Goal: Communication & Community: Ask a question

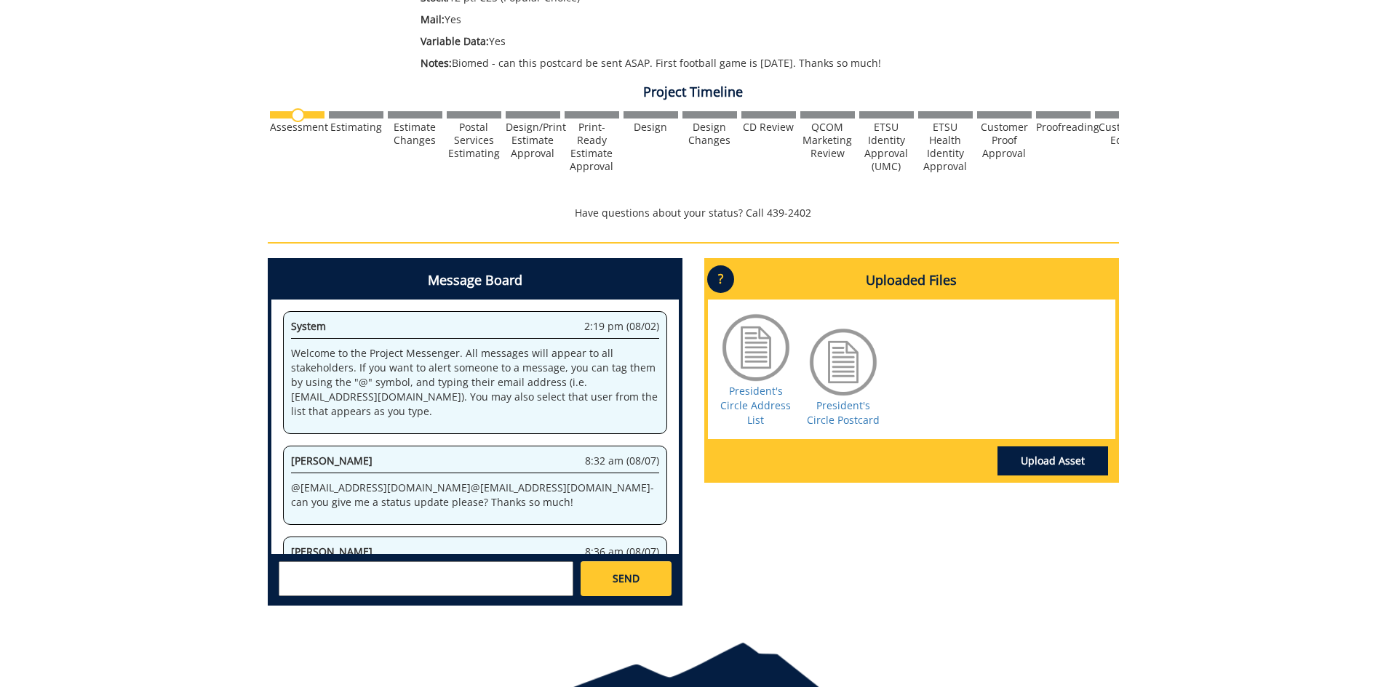
scroll to position [2256496, 0]
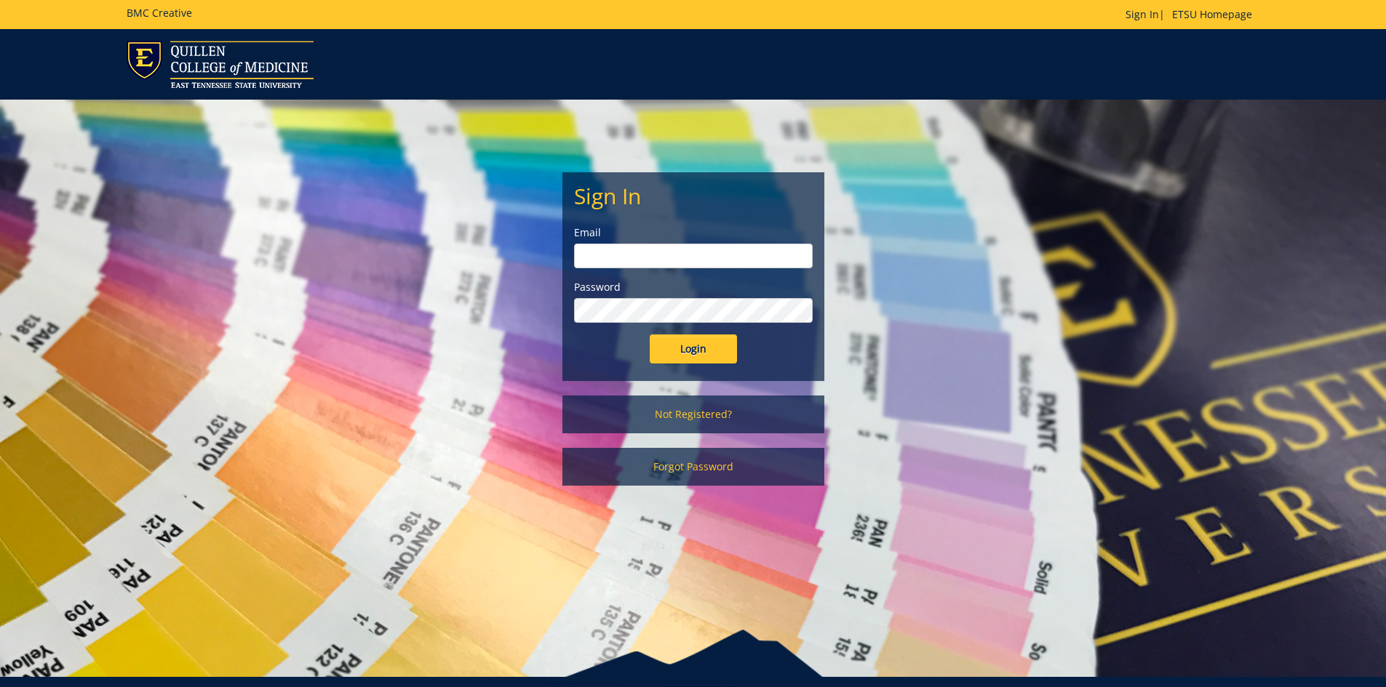
type input "harveyl@etsu.edu"
click at [700, 347] on input "Login" at bounding box center [693, 349] width 87 height 29
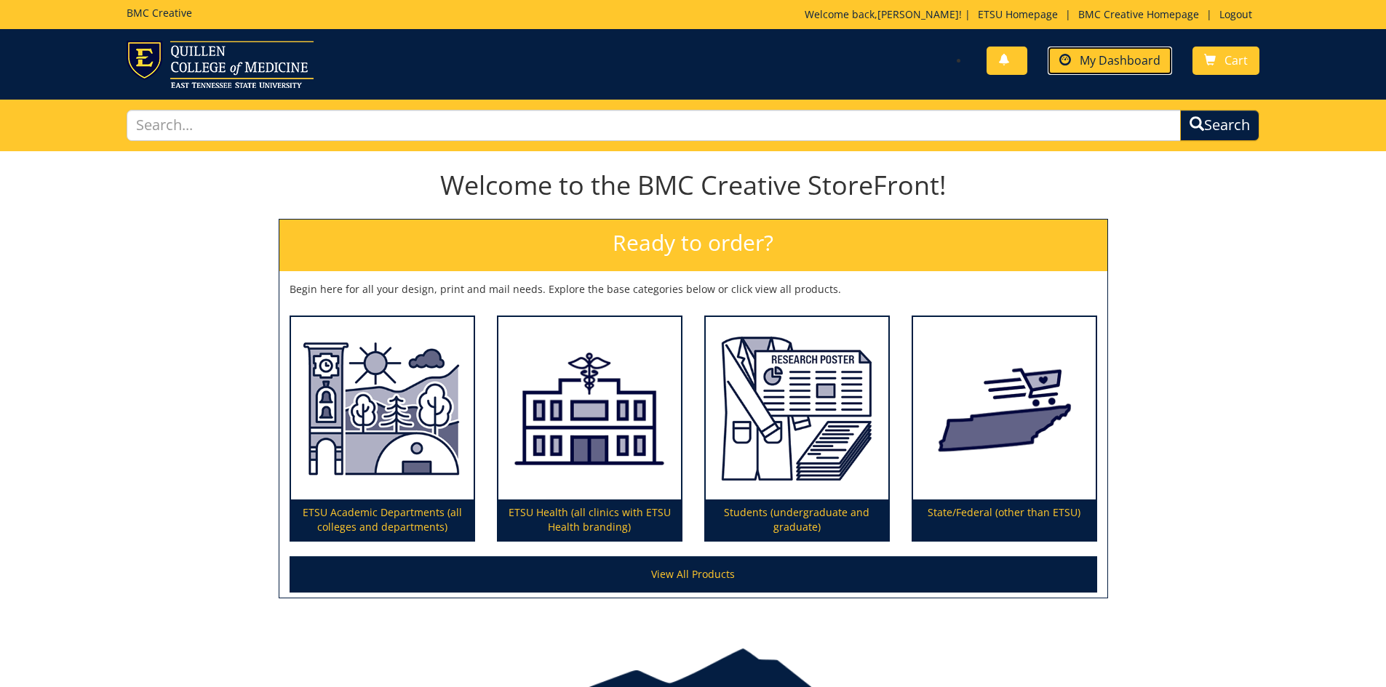
click at [1135, 71] on link "My Dashboard" at bounding box center [1109, 61] width 124 height 28
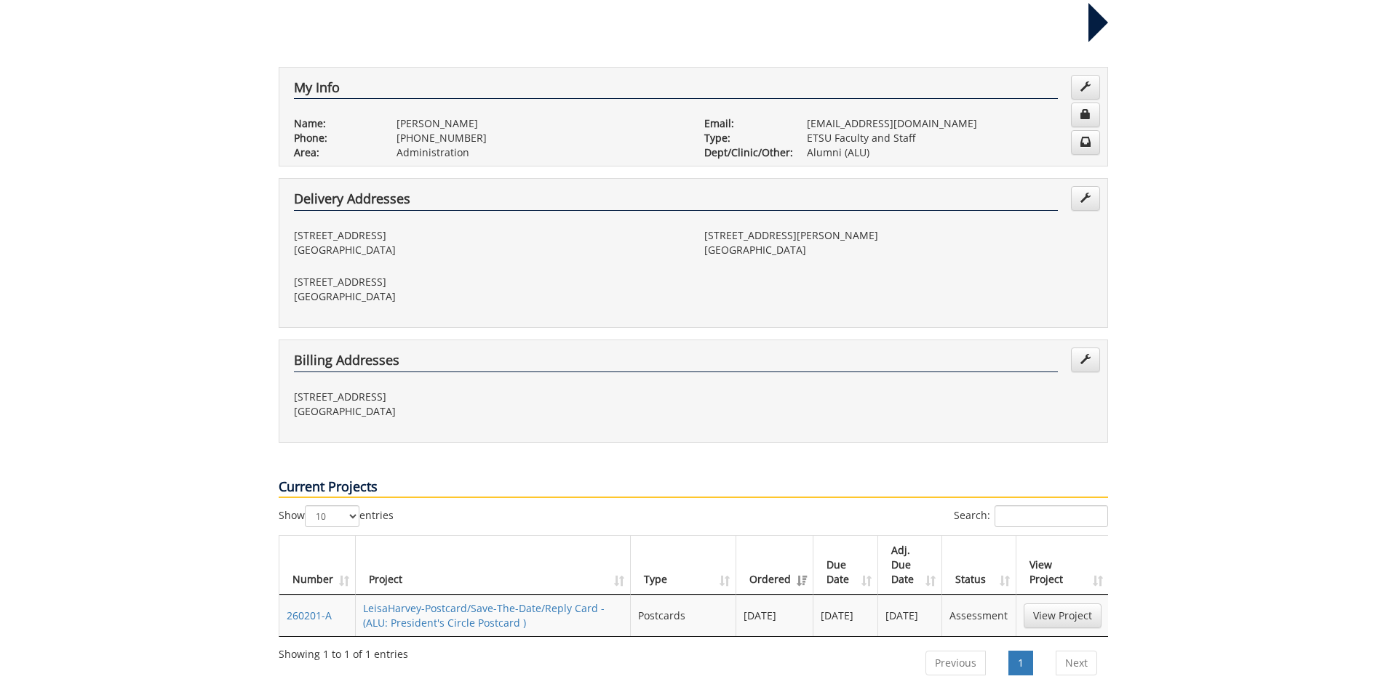
scroll to position [291, 0]
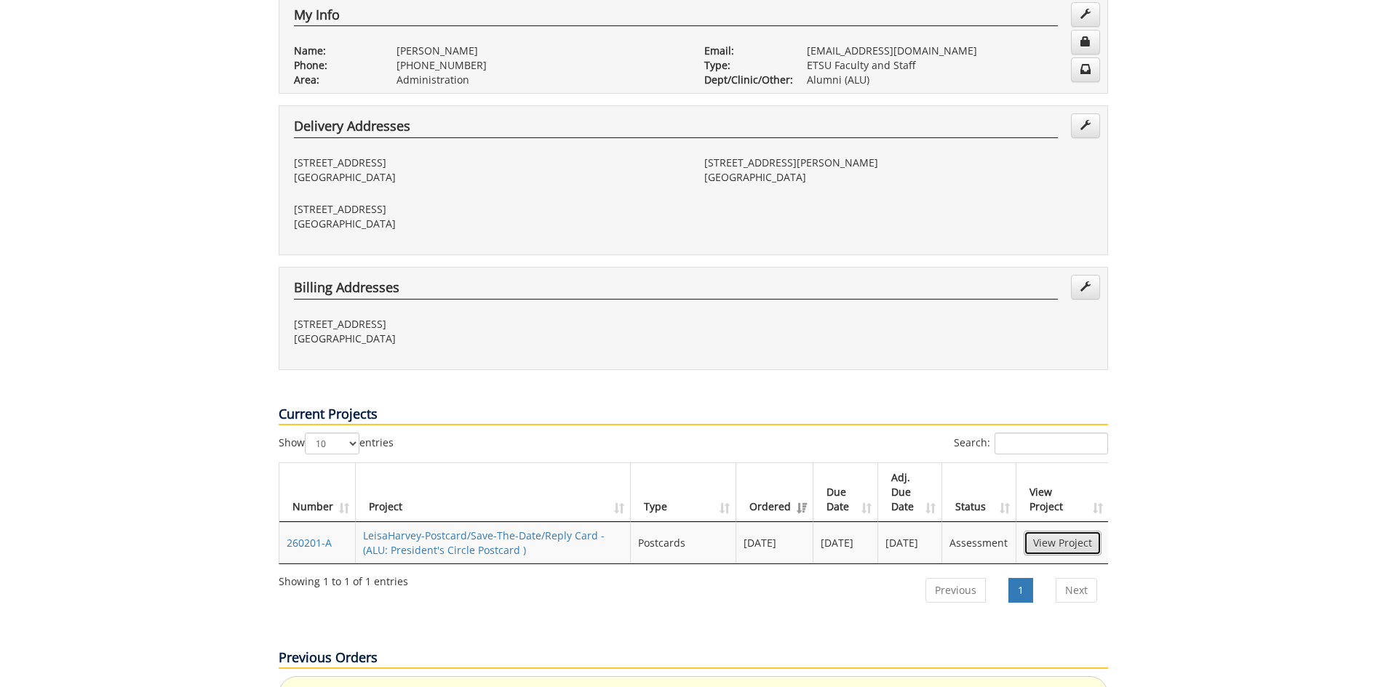
click at [1085, 531] on link "View Project" at bounding box center [1062, 543] width 78 height 25
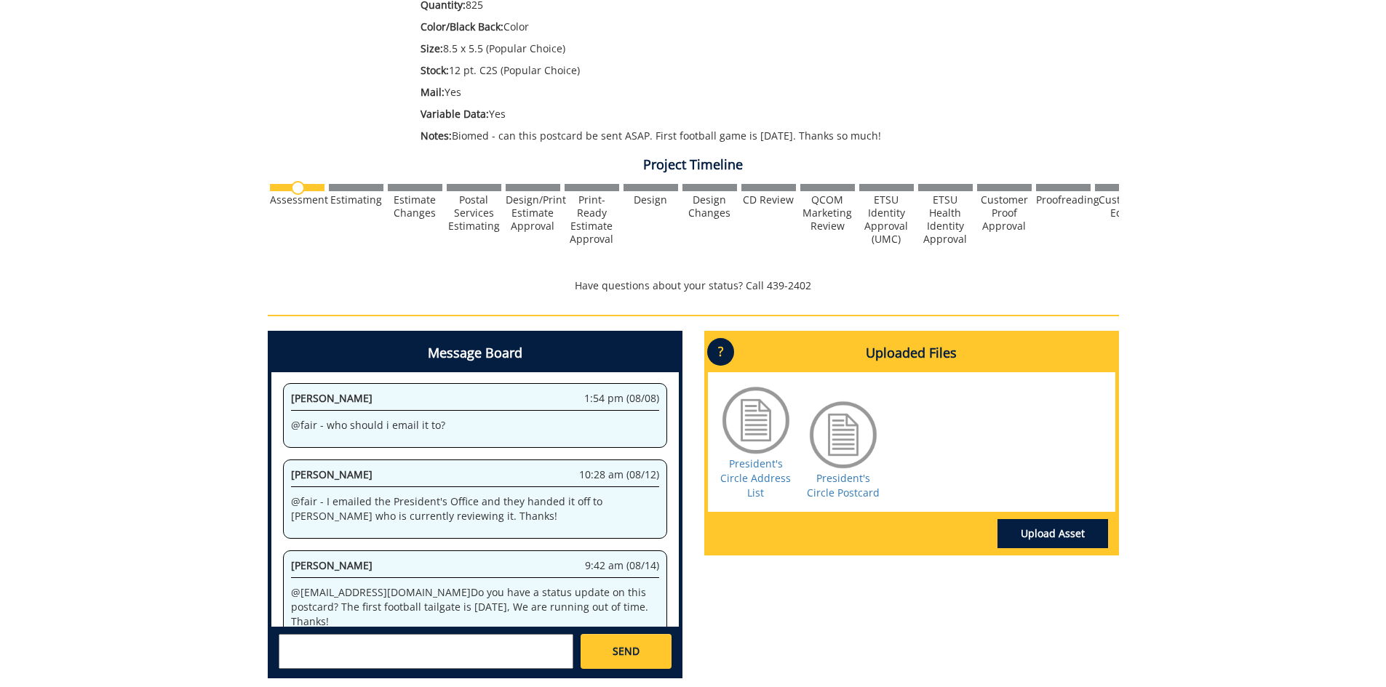
scroll to position [436, 0]
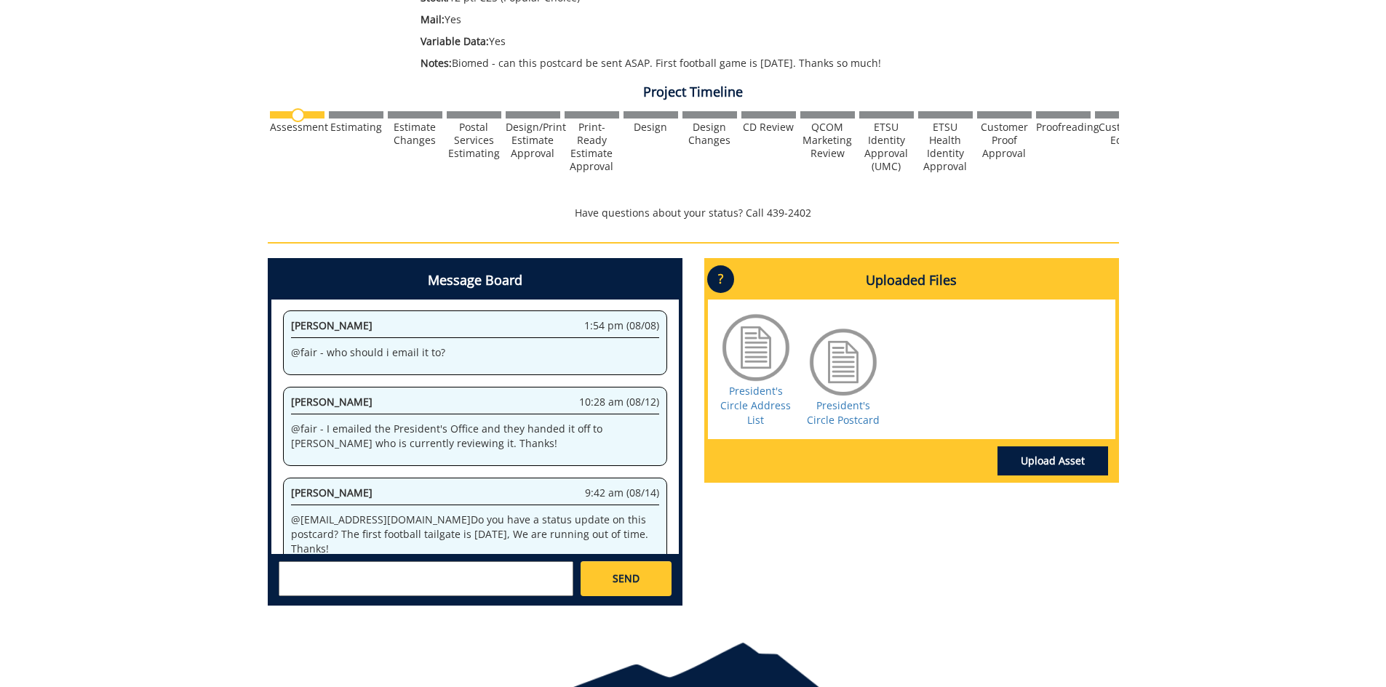
click at [367, 575] on textarea at bounding box center [426, 579] width 295 height 35
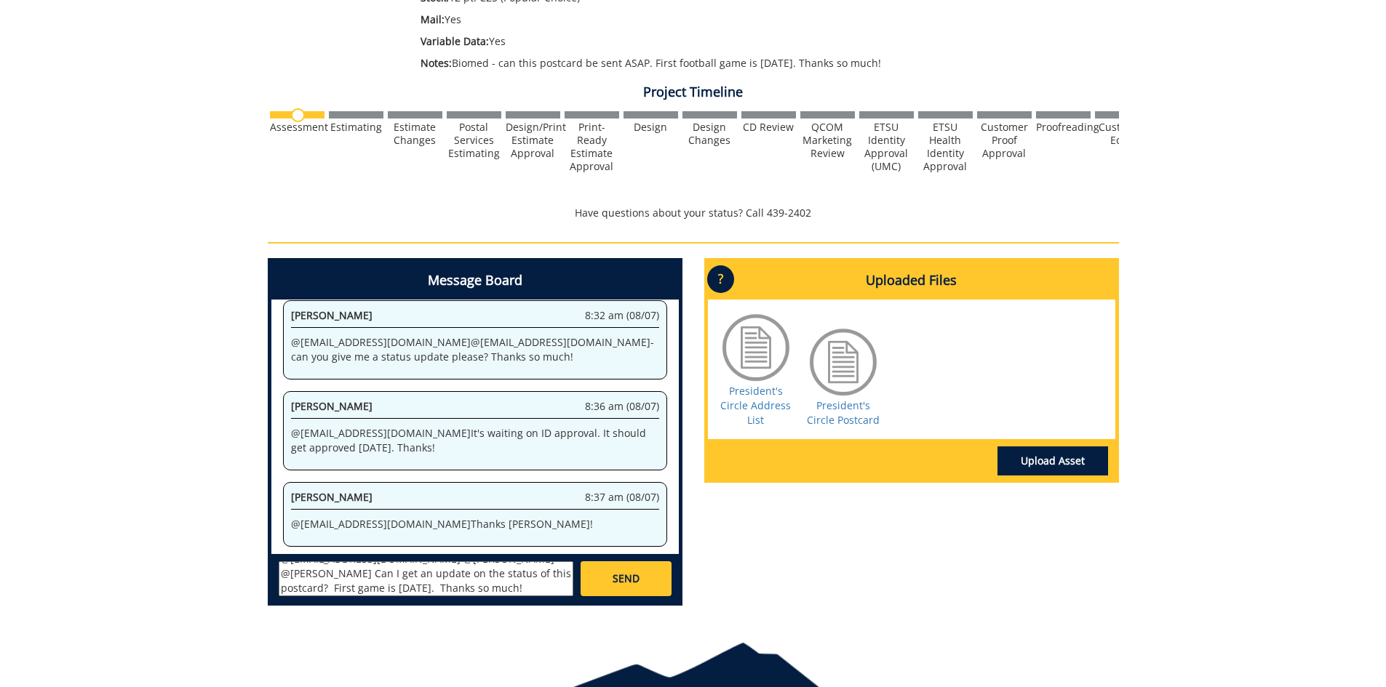
scroll to position [508, 0]
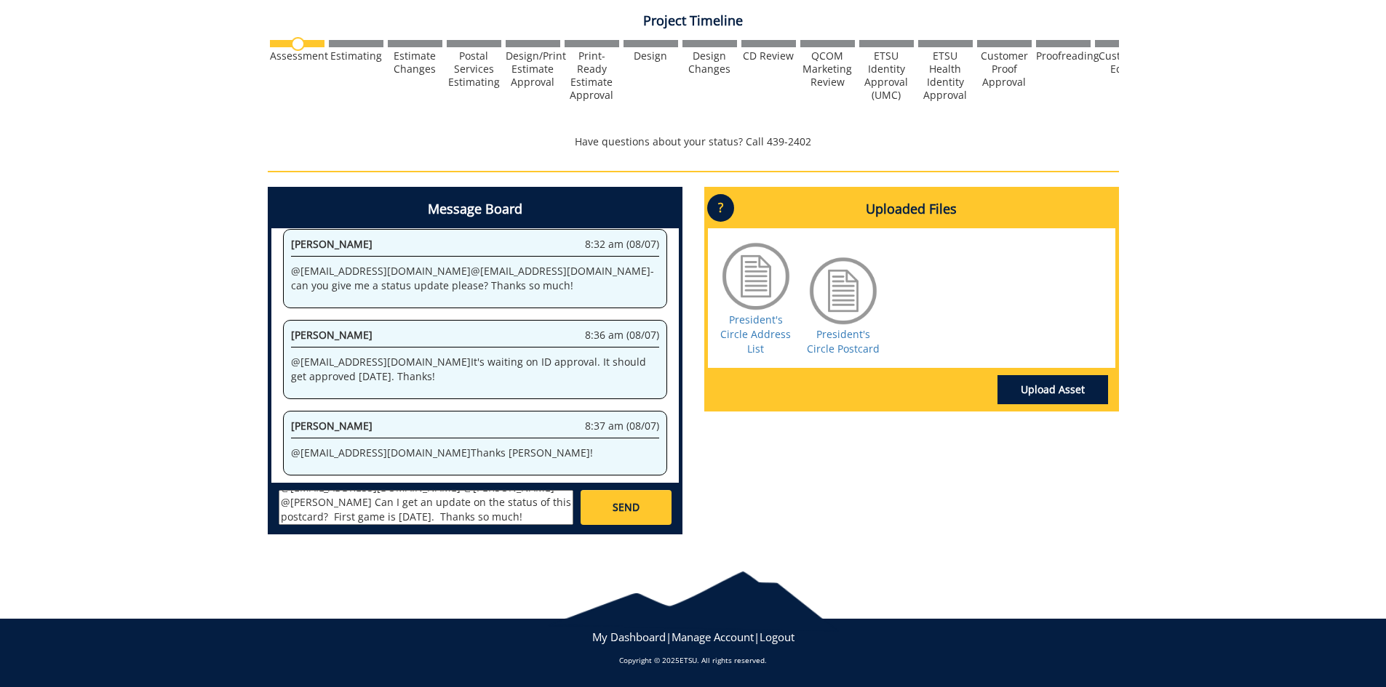
type textarea "@[EMAIL_ADDRESS][DOMAIN_NAME] @[PERSON_NAME] @[PERSON_NAME] Can I get an update…"
click at [652, 506] on link "SEND" at bounding box center [625, 507] width 90 height 35
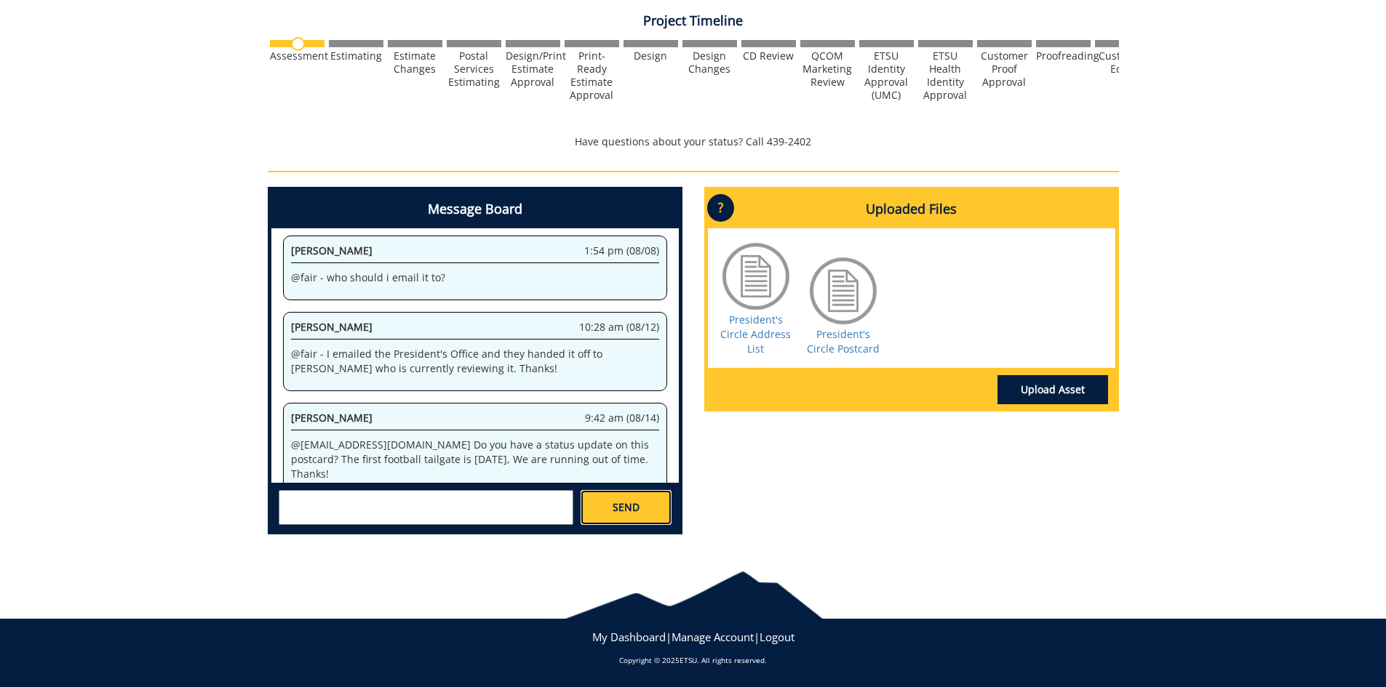
scroll to position [4903, 0]
